Goal: Task Accomplishment & Management: Manage account settings

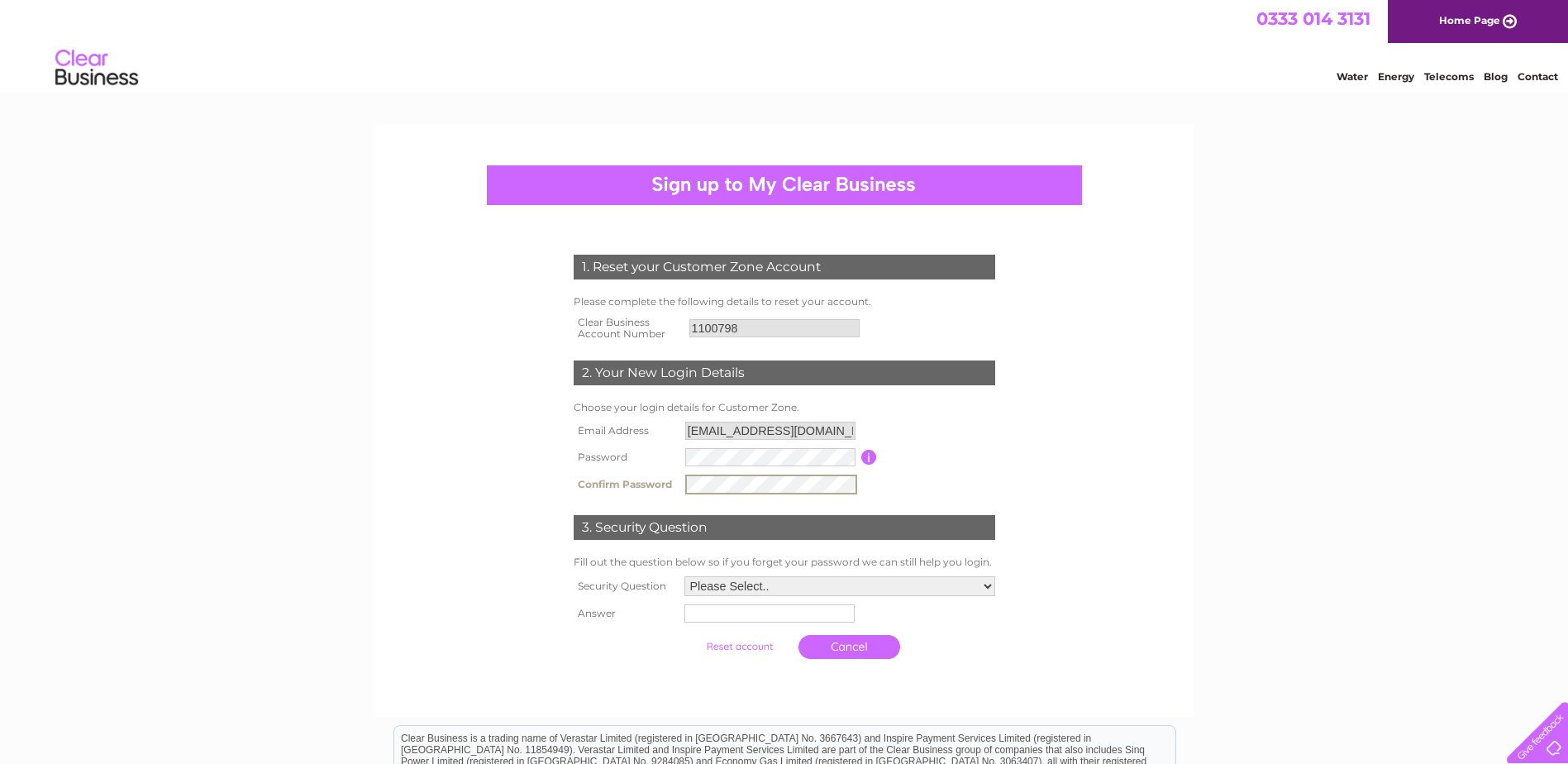
click at [767, 580] on select "Please Select.. In what town or city was your first job? In what town or city d…" at bounding box center [839, 586] width 311 height 19
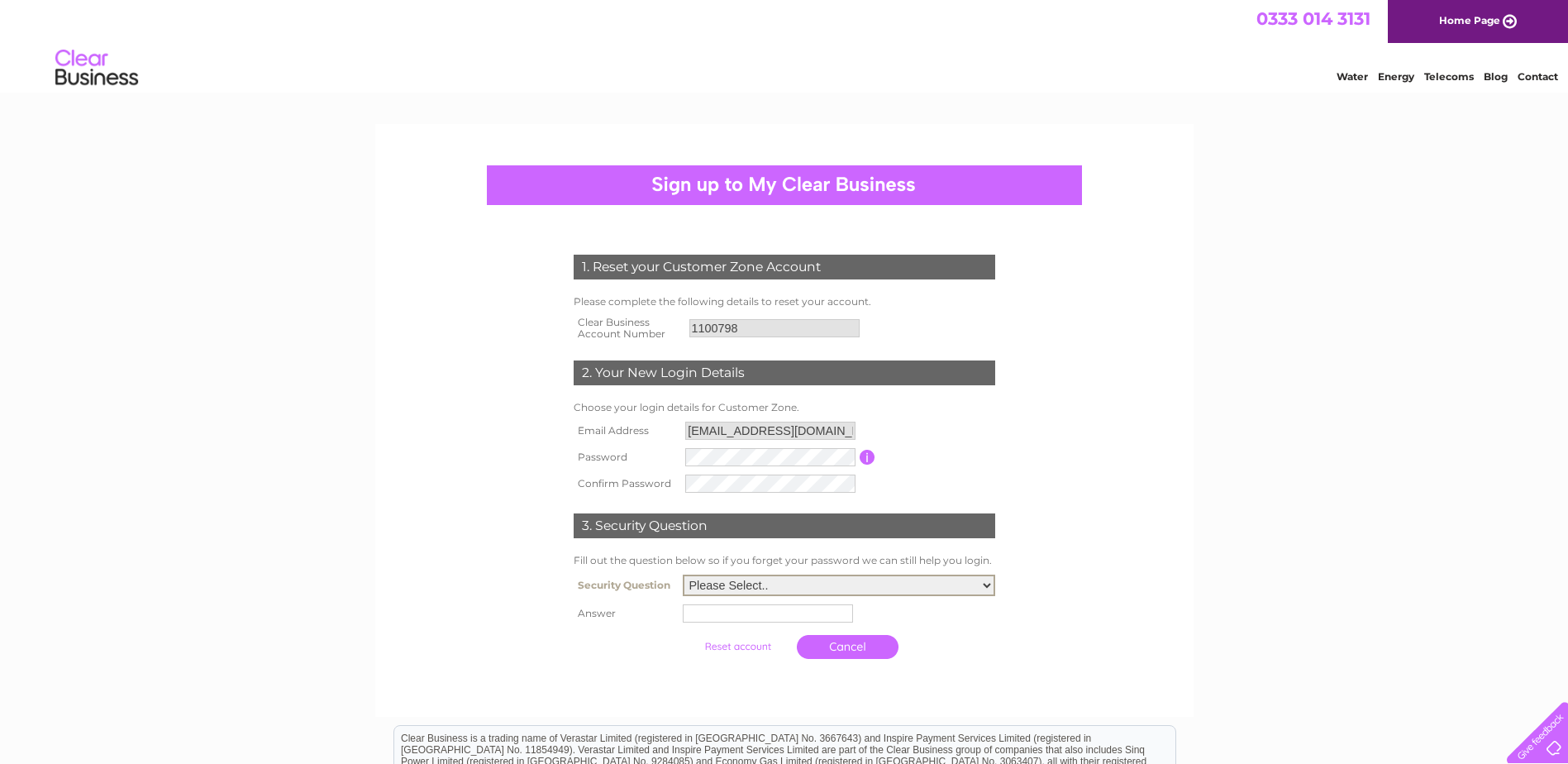
select select "2"
click at [683, 575] on select "Please Select.. In what town or city was your first job? In what town or city d…" at bounding box center [839, 585] width 313 height 21
click at [751, 612] on input "text" at bounding box center [768, 613] width 171 height 19
click at [694, 610] on input "kILMARNOCK" at bounding box center [770, 612] width 172 height 19
type input "KILMARNOCK"
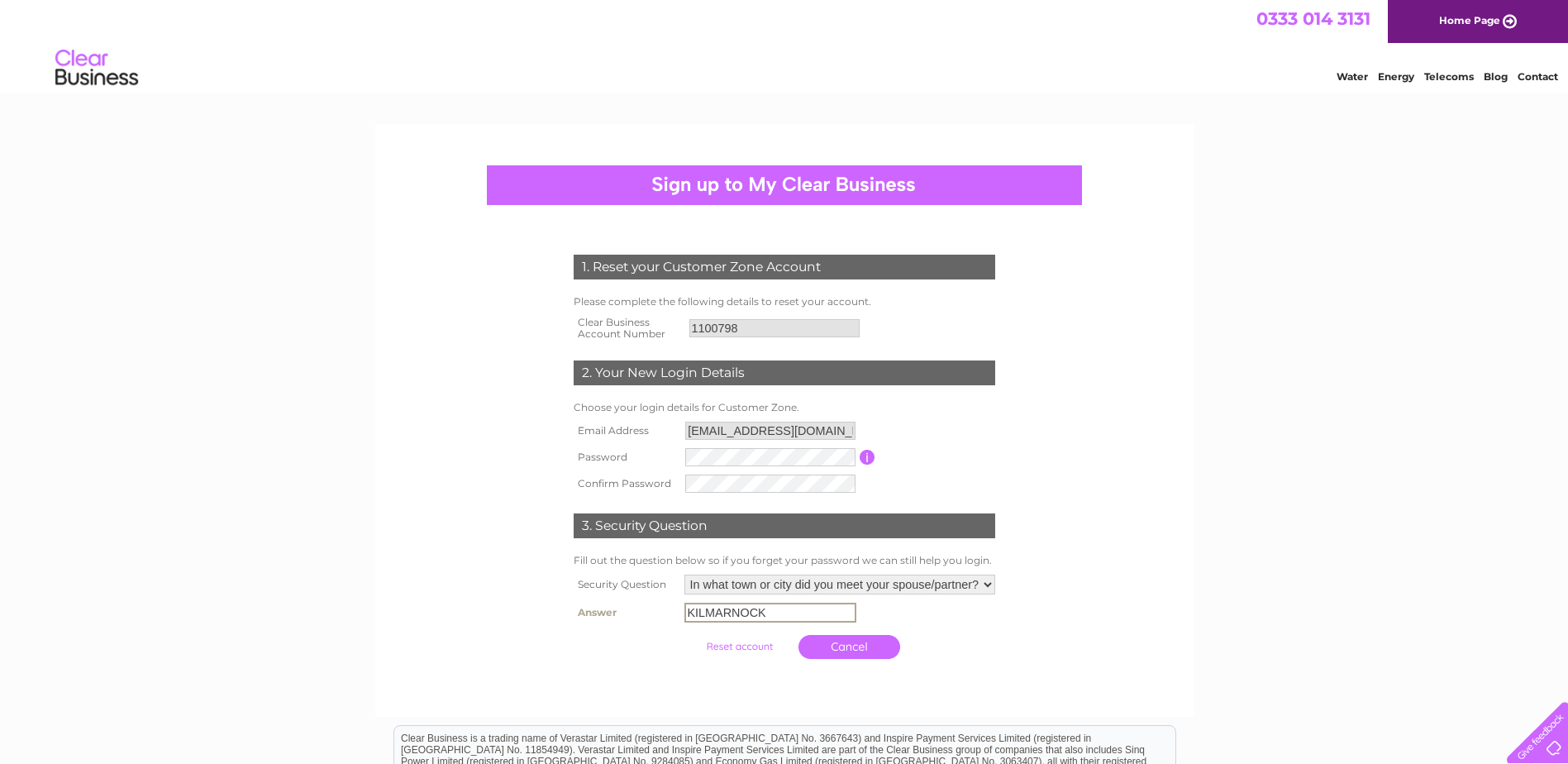
click at [754, 644] on input "submit" at bounding box center [740, 646] width 101 height 23
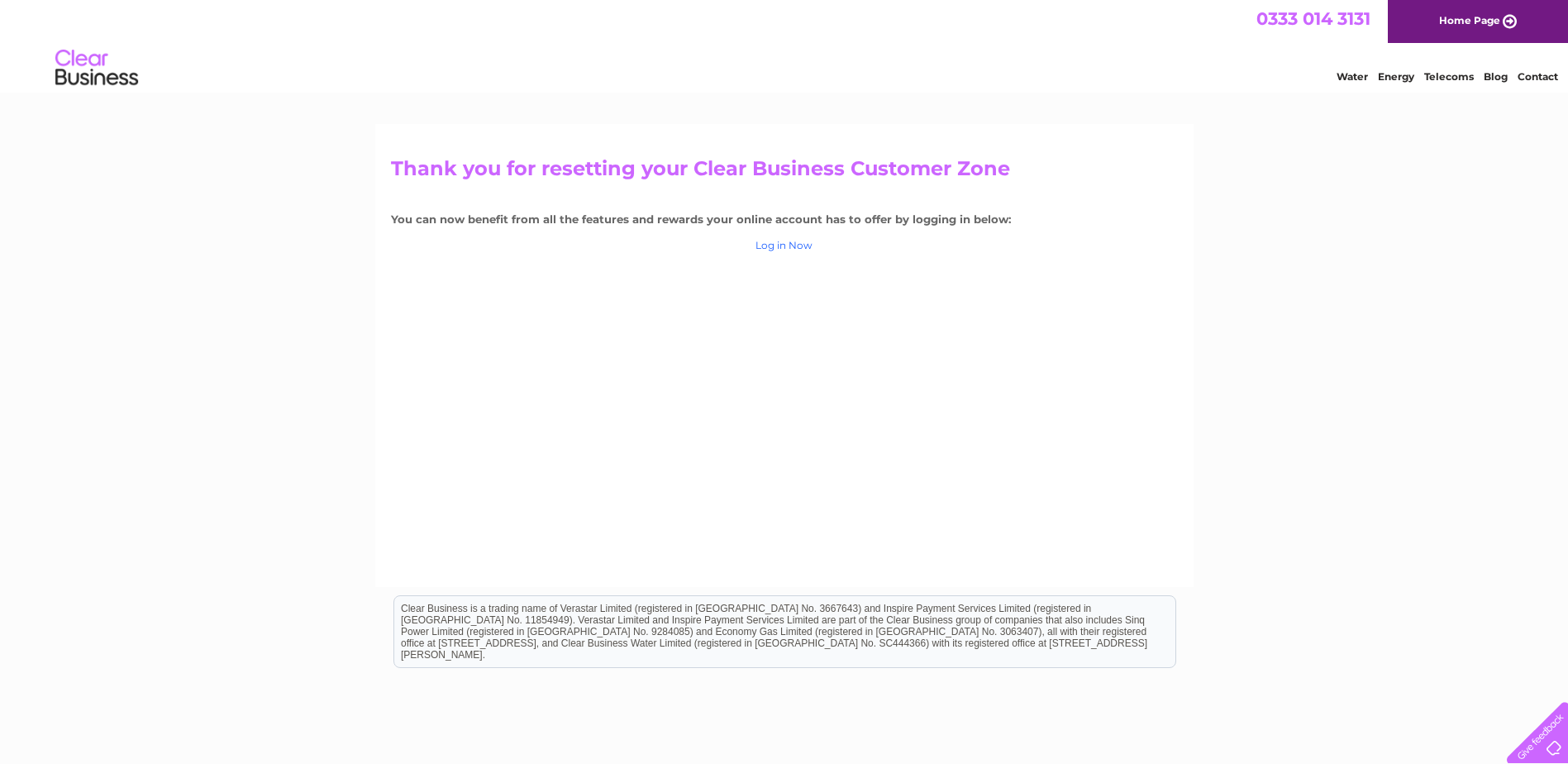
click at [794, 239] on link "Log in Now" at bounding box center [784, 245] width 57 height 13
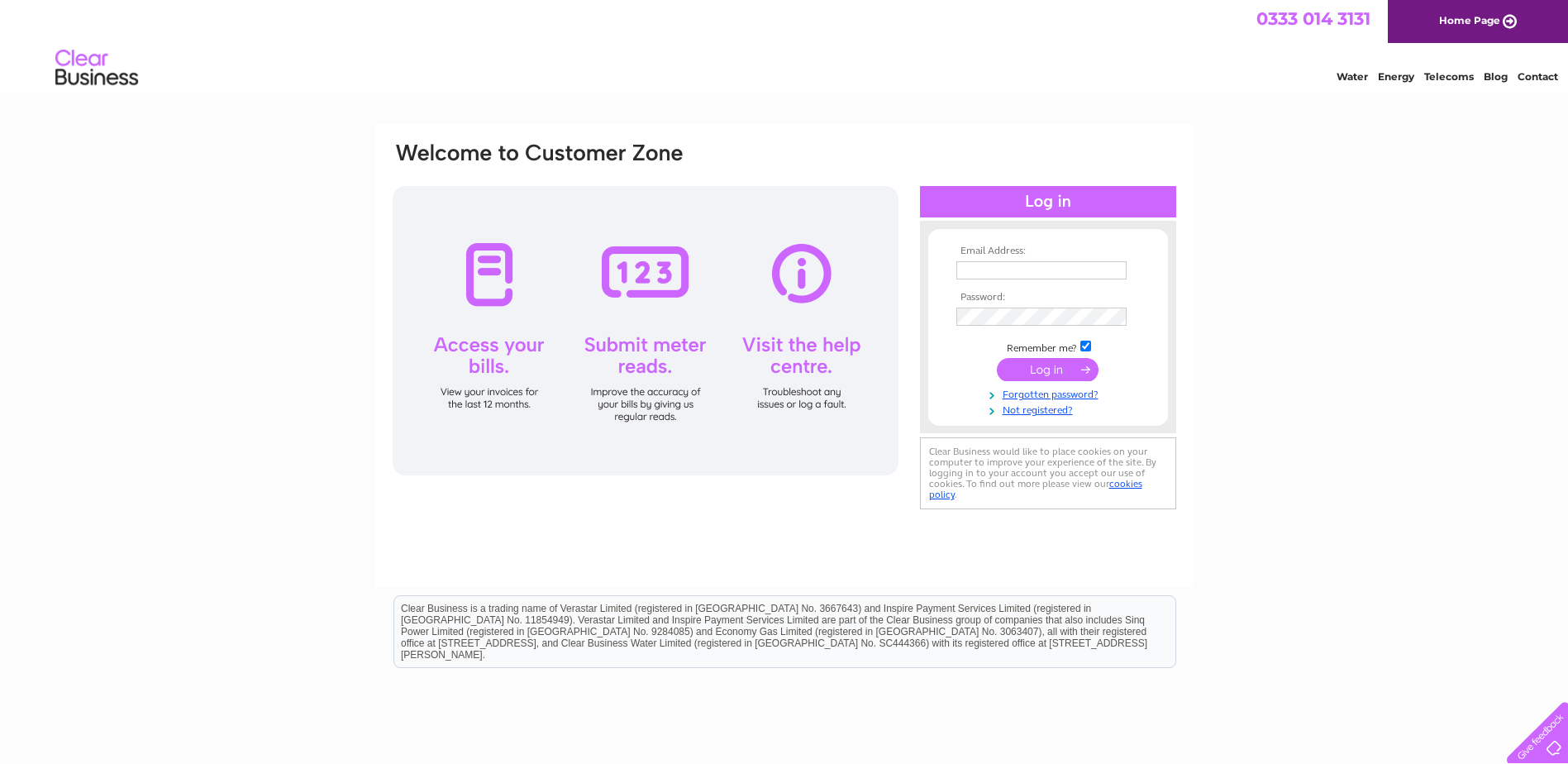
type input "[EMAIL_ADDRESS][DOMAIN_NAME]"
click at [1049, 367] on input "submit" at bounding box center [1048, 369] width 101 height 23
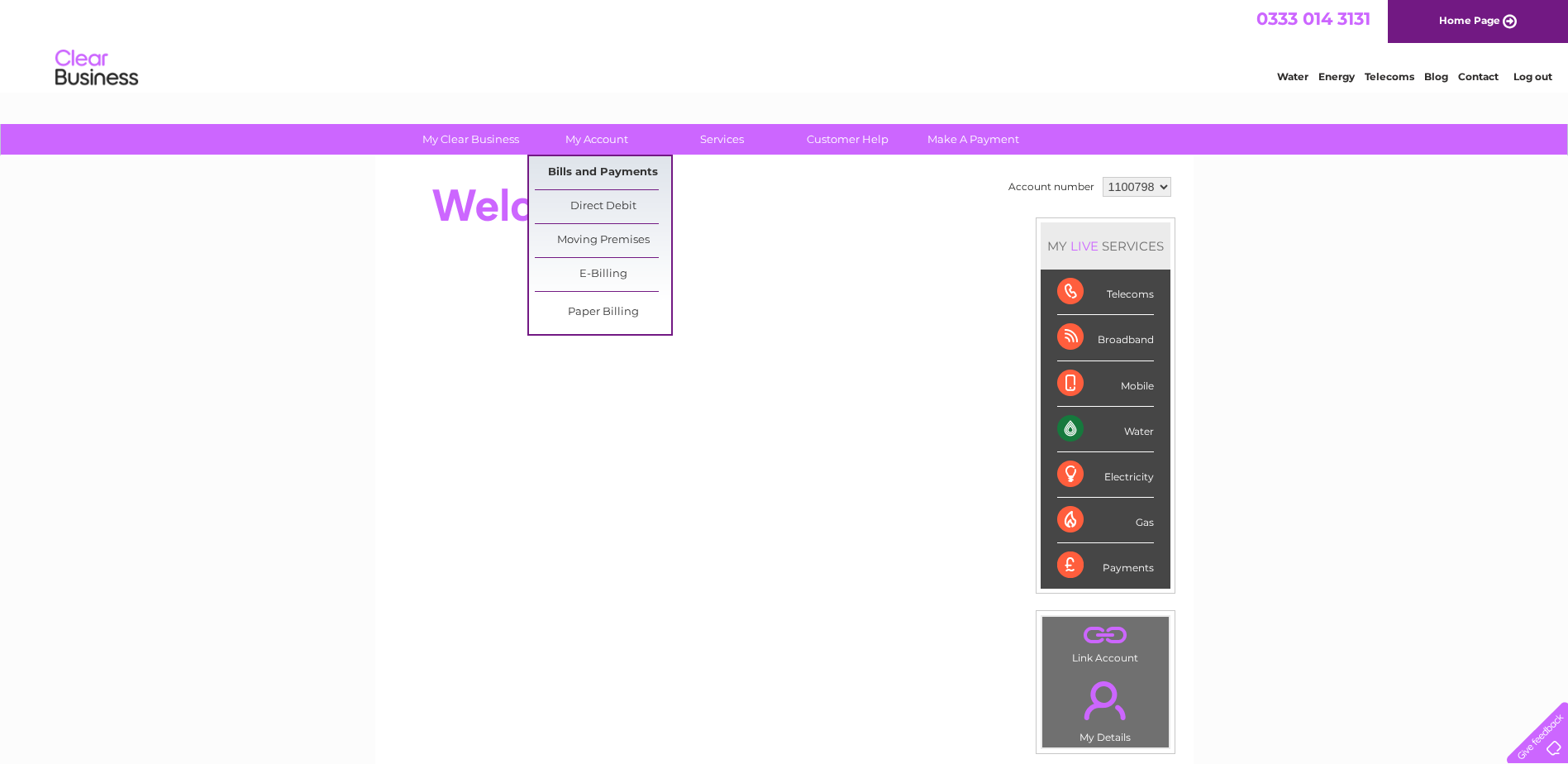
click at [622, 172] on link "Bills and Payments" at bounding box center [603, 172] width 136 height 33
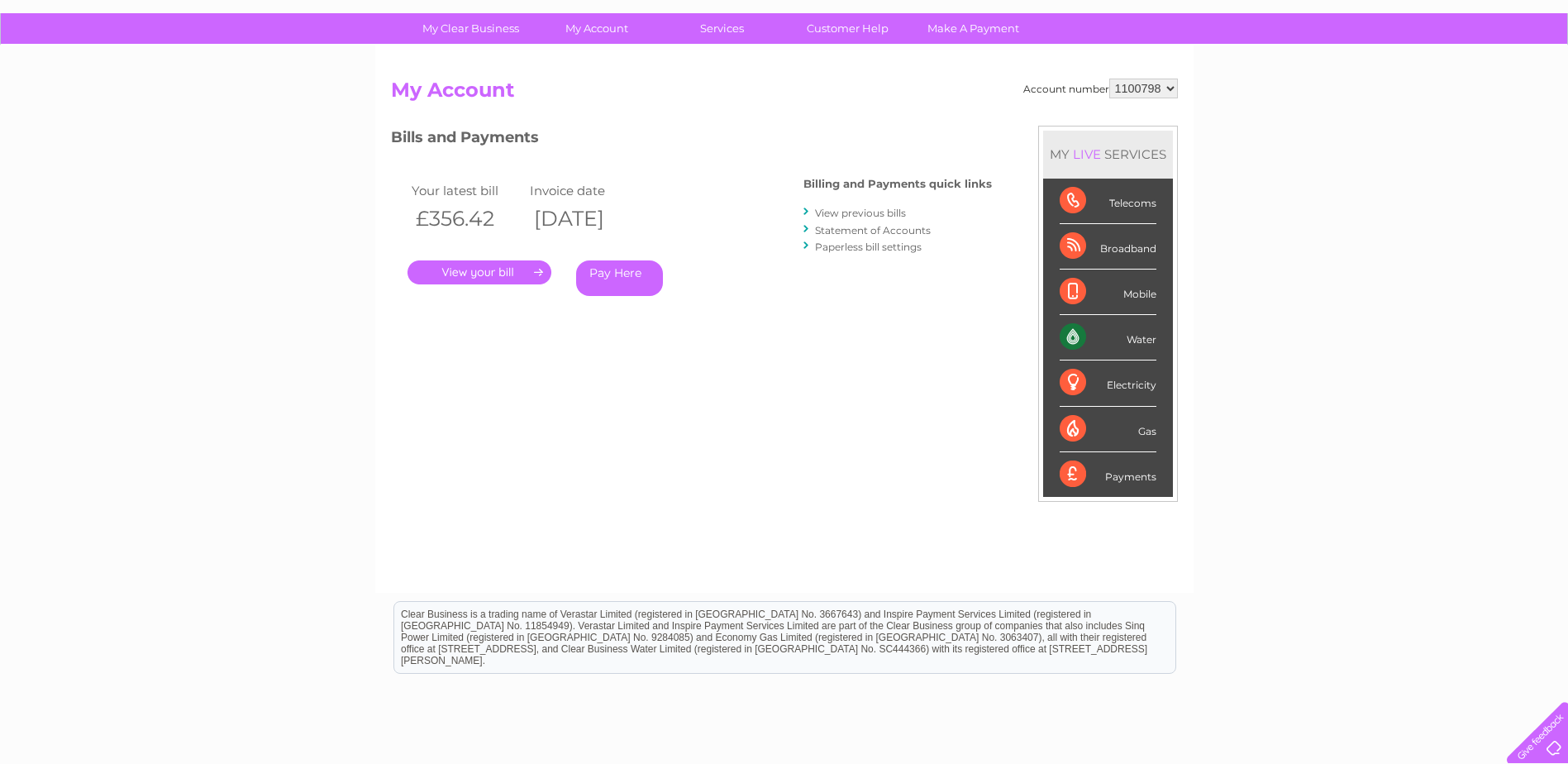
scroll to position [83, 0]
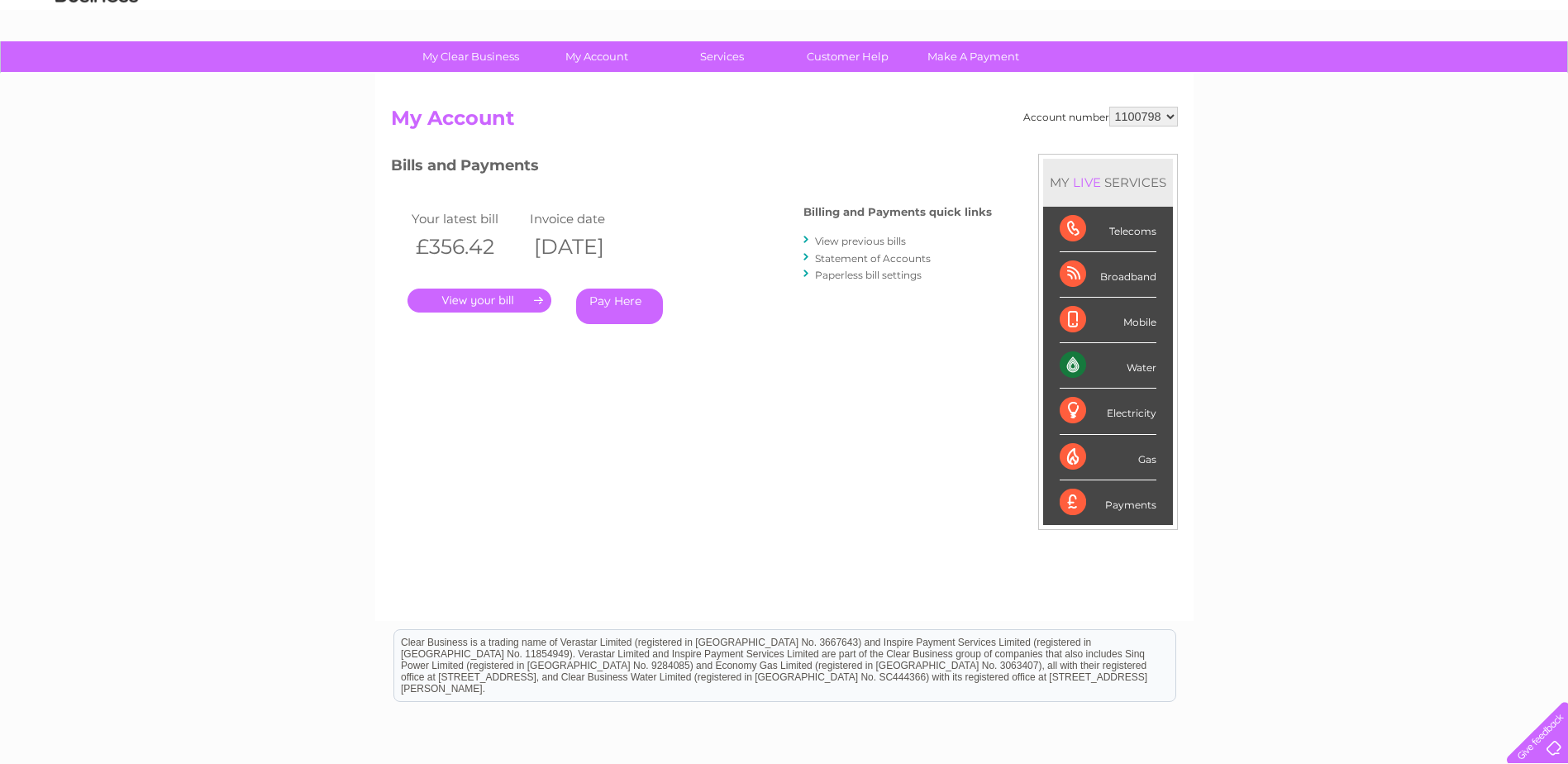
click at [890, 240] on link "View previous bills" at bounding box center [860, 241] width 91 height 13
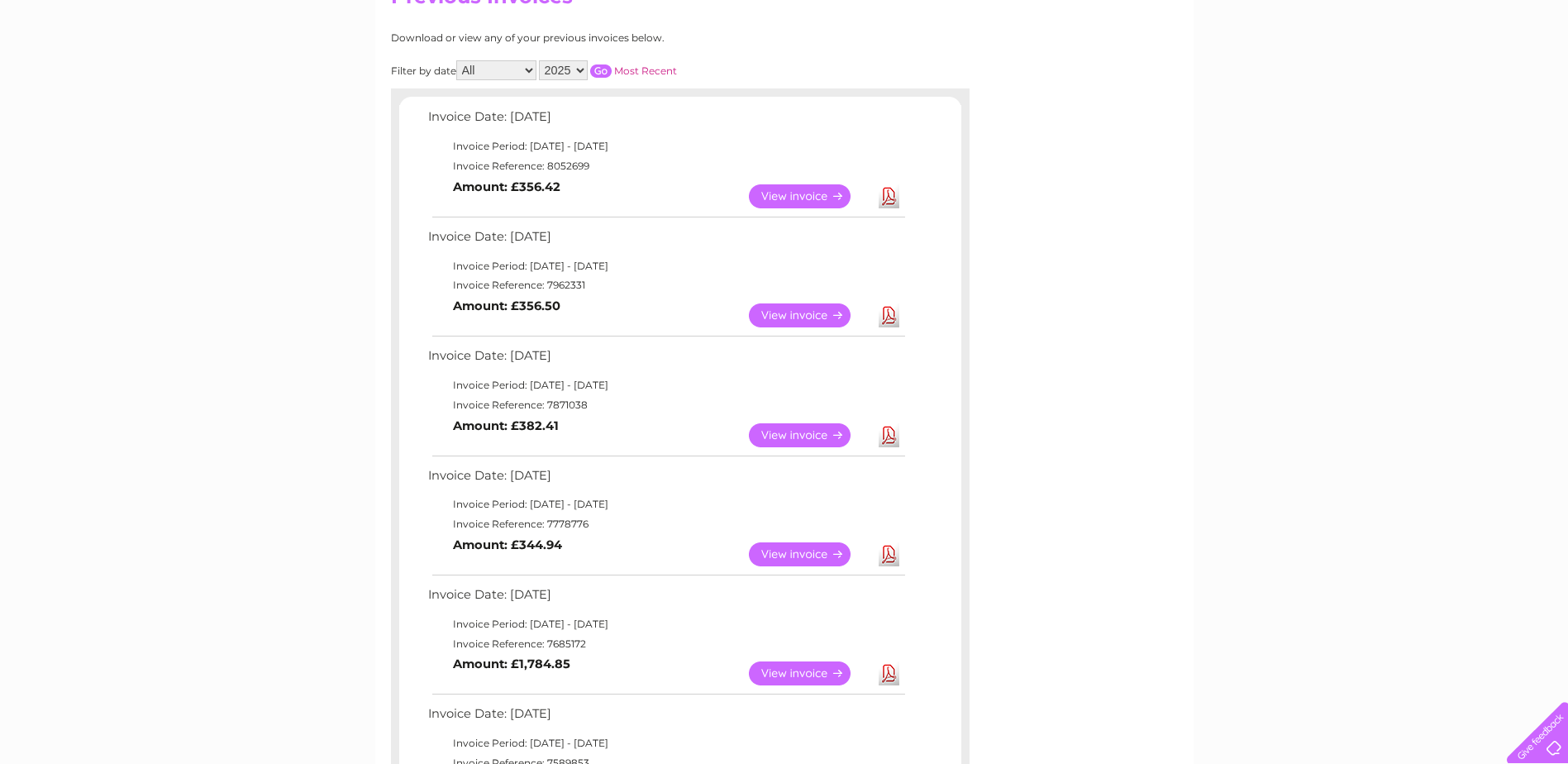
scroll to position [83, 0]
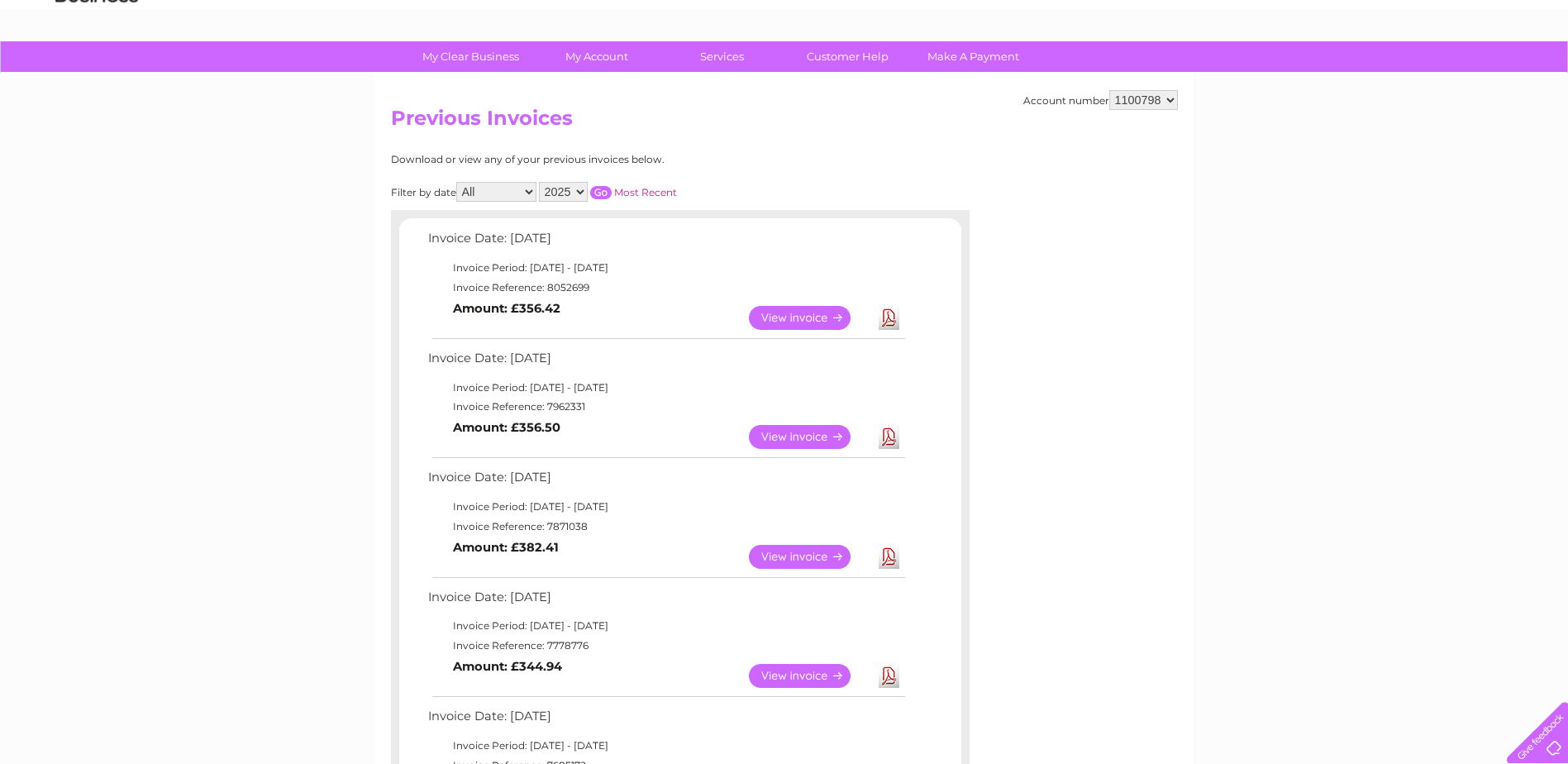
click at [579, 191] on select "2025 2024 2023 2022" at bounding box center [563, 192] width 49 height 19
select select "2022"
click at [541, 182] on select "2025 2024 2023 2022" at bounding box center [563, 192] width 49 height 19
click at [593, 193] on input "button" at bounding box center [601, 193] width 21 height 14
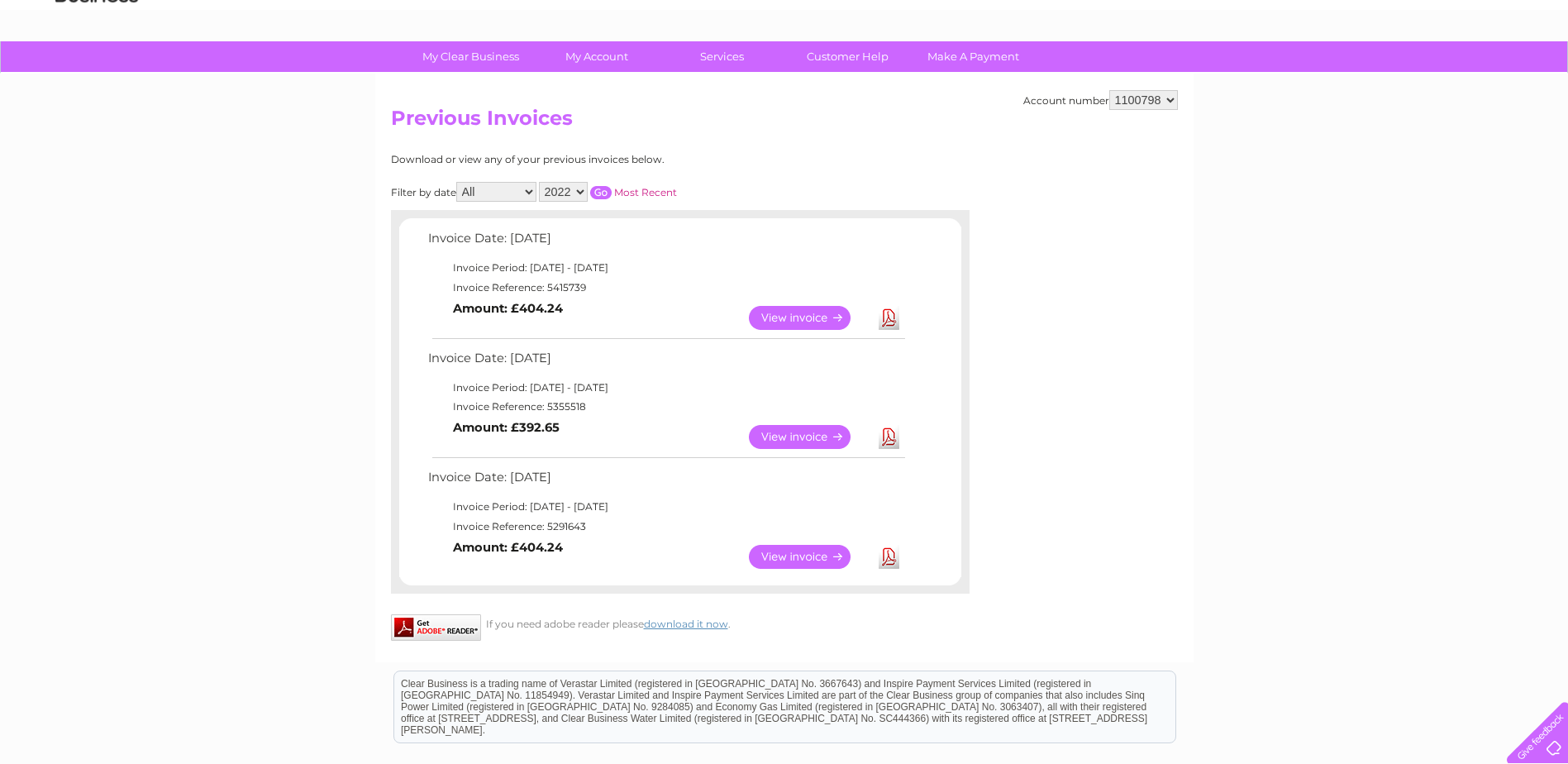
click at [607, 195] on input "button" at bounding box center [601, 193] width 21 height 14
click at [581, 190] on select "2025 2024 2023 2022" at bounding box center [563, 192] width 49 height 19
click at [890, 553] on link "Download" at bounding box center [889, 556] width 20 height 24
click at [1394, 292] on div "My Clear Business Login Details My Details My Preferences Link Account My Accou…" at bounding box center [784, 492] width 1568 height 903
